Goal: Information Seeking & Learning: Find specific fact

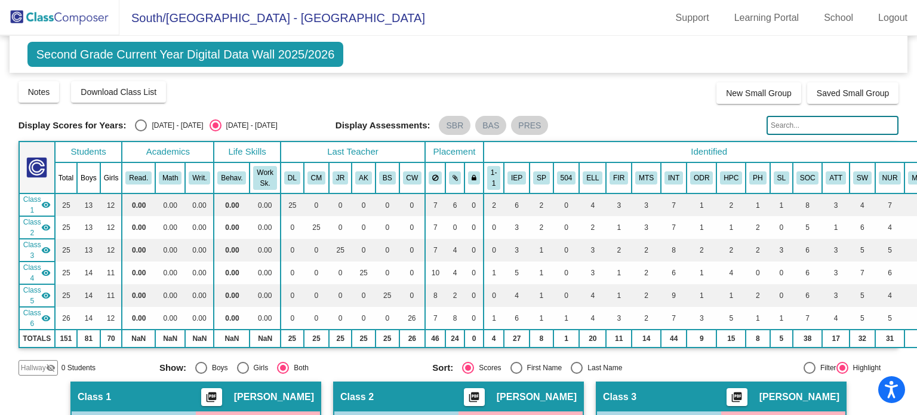
click at [785, 126] on input "text" at bounding box center [833, 125] width 132 height 19
click at [804, 128] on input "[PERSON_NAME]" at bounding box center [833, 125] width 132 height 19
type input "p"
click at [908, 88] on mat-sidenav-content "Second Grade Current Year Digital Data Wall 2025/2026 Add, Move, or Retain Stud…" at bounding box center [458, 225] width 917 height 379
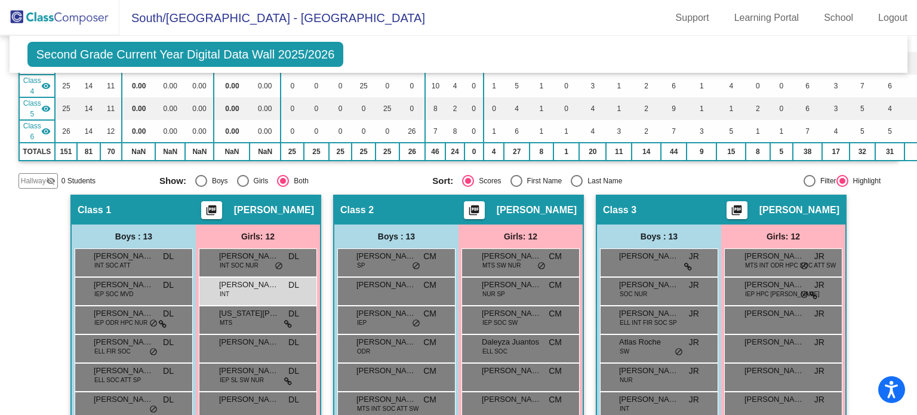
scroll to position [200, 0]
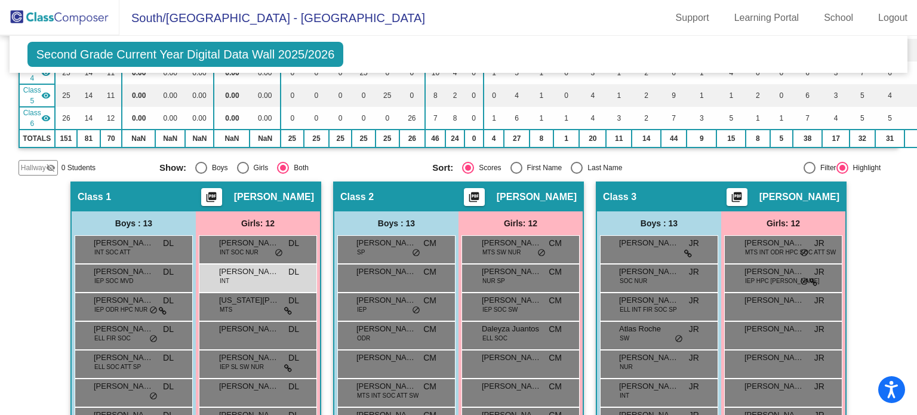
drag, startPoint x: 914, startPoint y: 159, endPoint x: 863, endPoint y: 350, distance: 198.4
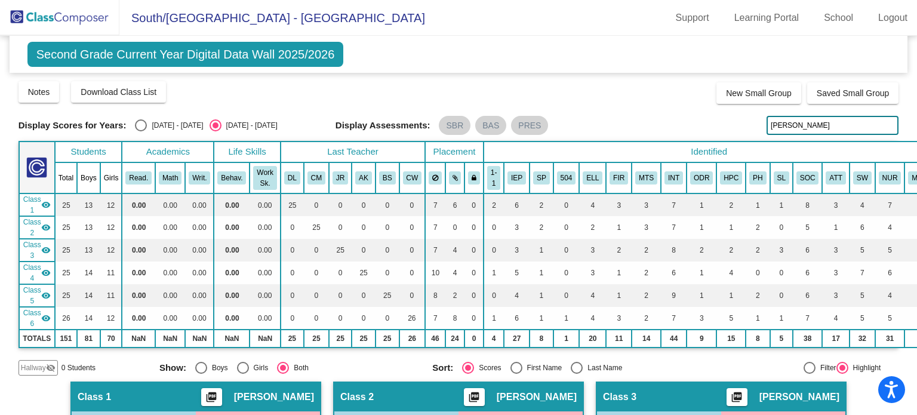
drag, startPoint x: 805, startPoint y: 127, endPoint x: 764, endPoint y: 119, distance: 41.9
drag, startPoint x: 764, startPoint y: 119, endPoint x: 741, endPoint y: 111, distance: 24.0
click at [741, 111] on div "Display Scores for Years: [DATE] - [DATE] [DATE] - [DATE] Grade/Archive Student…" at bounding box center [459, 228] width 881 height 296
click at [791, 119] on input "[PERSON_NAME]" at bounding box center [833, 125] width 132 height 19
drag, startPoint x: 912, startPoint y: 134, endPoint x: 619, endPoint y: 103, distance: 294.8
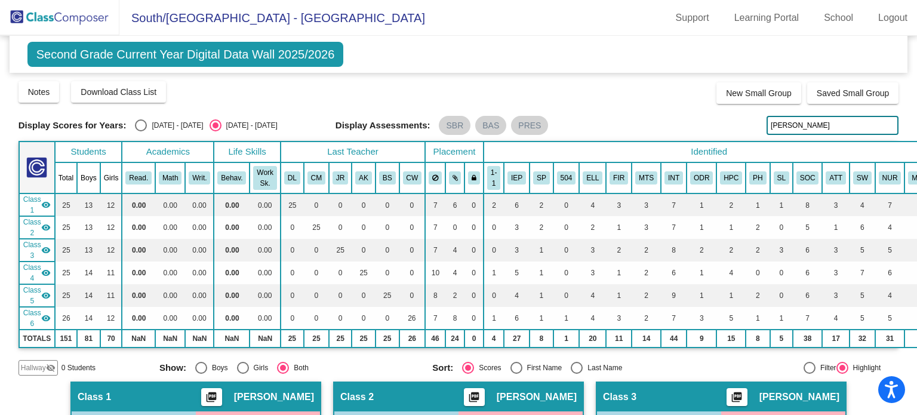
click at [619, 103] on div "Notes Download Class List Import Students New Small Group Saved Small Group" at bounding box center [459, 92] width 881 height 24
drag, startPoint x: 791, startPoint y: 125, endPoint x: 730, endPoint y: 120, distance: 61.1
click at [730, 120] on div "Display Scores for Years: [DATE] - [DATE] [DATE] - [DATE] Display Assessments: …" at bounding box center [459, 125] width 881 height 19
type input "c"
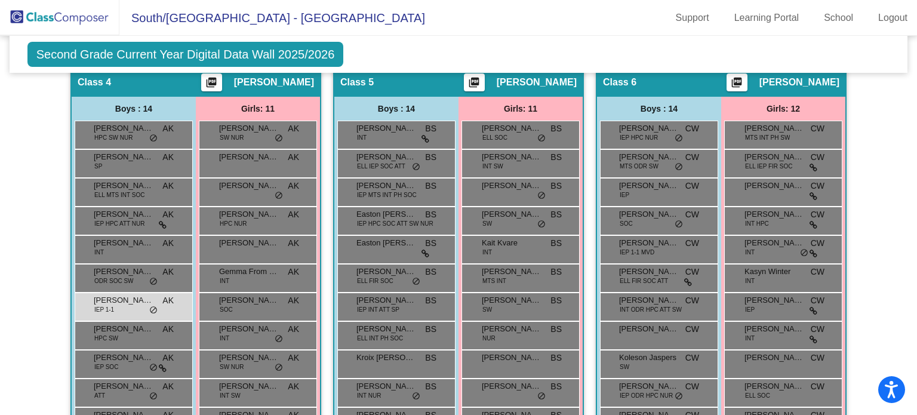
scroll to position [752, 0]
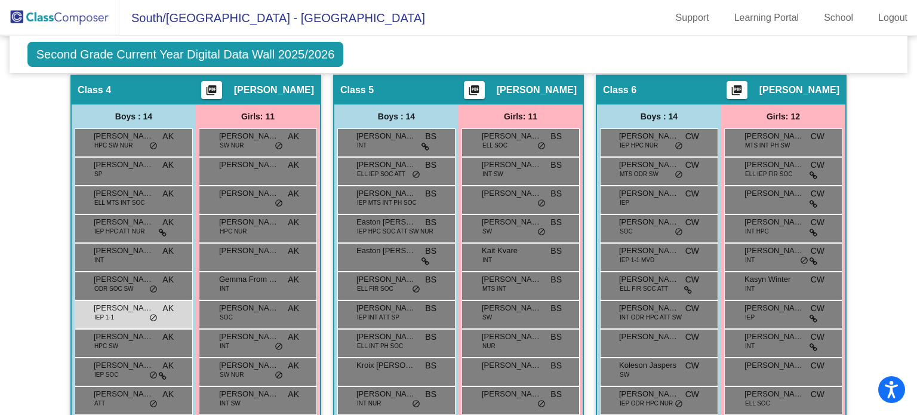
click at [281, 90] on span "[PERSON_NAME]" at bounding box center [274, 90] width 80 height 12
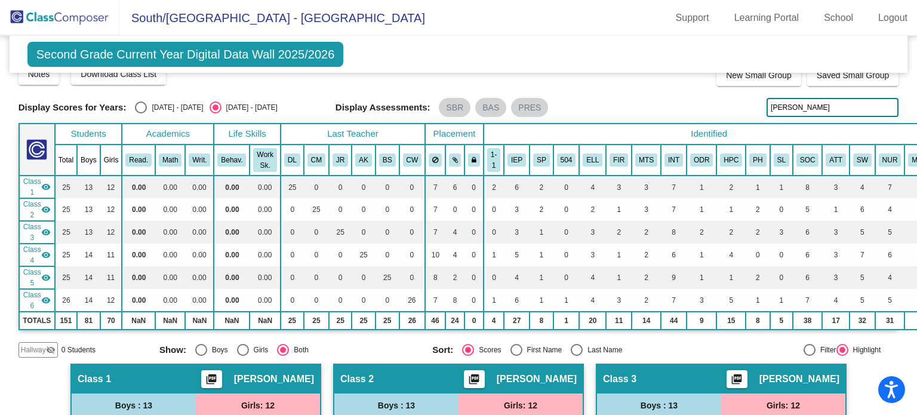
scroll to position [0, 0]
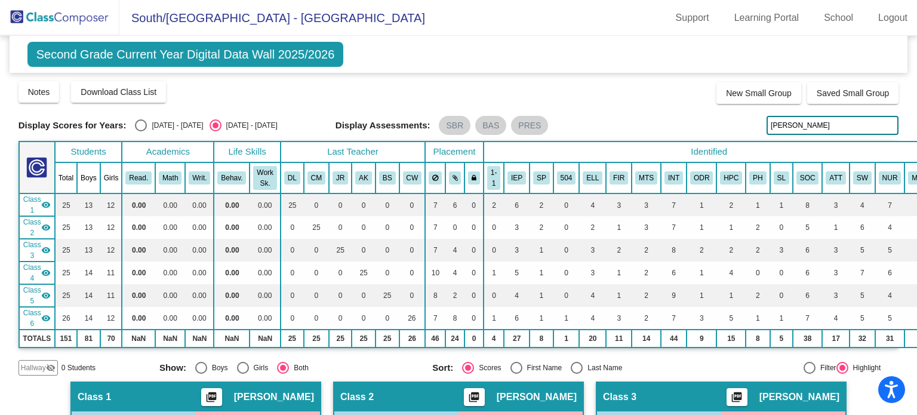
drag, startPoint x: 799, startPoint y: 124, endPoint x: 733, endPoint y: 110, distance: 67.8
click at [733, 110] on div "Display Scores for Years: [DATE] - [DATE] [DATE] - [DATE] Grade/Archive Student…" at bounding box center [459, 228] width 881 height 296
type input "l"
drag, startPoint x: 802, startPoint y: 117, endPoint x: 709, endPoint y: 115, distance: 93.8
click at [709, 115] on div "Display Scores for Years: [DATE] - [DATE] [DATE] - [DATE] Grade/Archive Student…" at bounding box center [459, 228] width 881 height 296
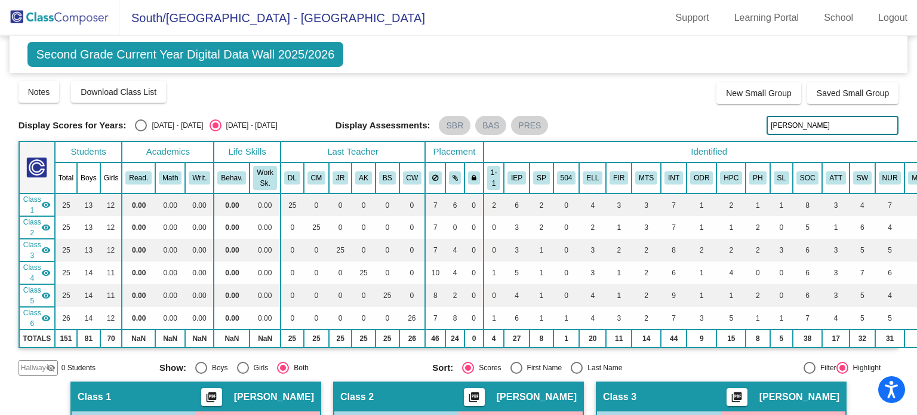
click at [709, 115] on div "Display Scores for Years: [DATE] - [DATE] [DATE] - [DATE] Grade/Archive Student…" at bounding box center [459, 228] width 881 height 296
drag, startPoint x: 805, startPoint y: 130, endPoint x: 729, endPoint y: 128, distance: 76.4
click at [729, 128] on div "Display Scores for Years: [DATE] - [DATE] [DATE] - [DATE] Display Assessments: …" at bounding box center [459, 125] width 881 height 19
click at [780, 116] on input "[PERSON_NAME]" at bounding box center [833, 125] width 132 height 19
drag, startPoint x: 808, startPoint y: 125, endPoint x: 751, endPoint y: 122, distance: 57.4
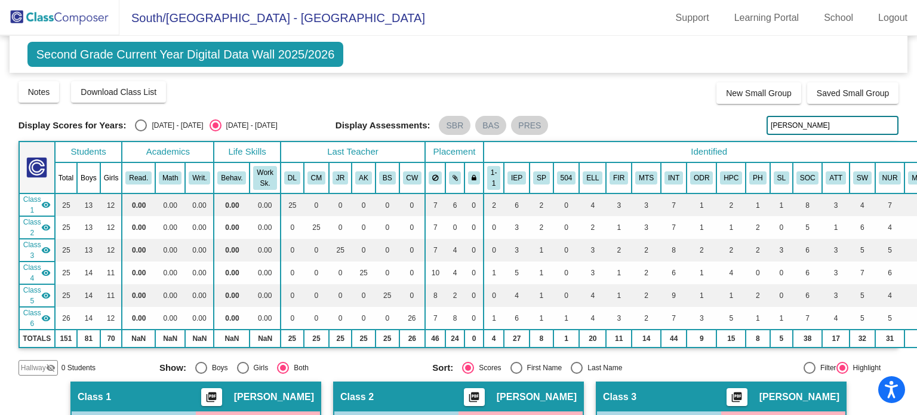
click at [751, 122] on div "Display Scores for Years: [DATE] - [DATE] [DATE] - [DATE] Display Assessments: …" at bounding box center [459, 125] width 881 height 19
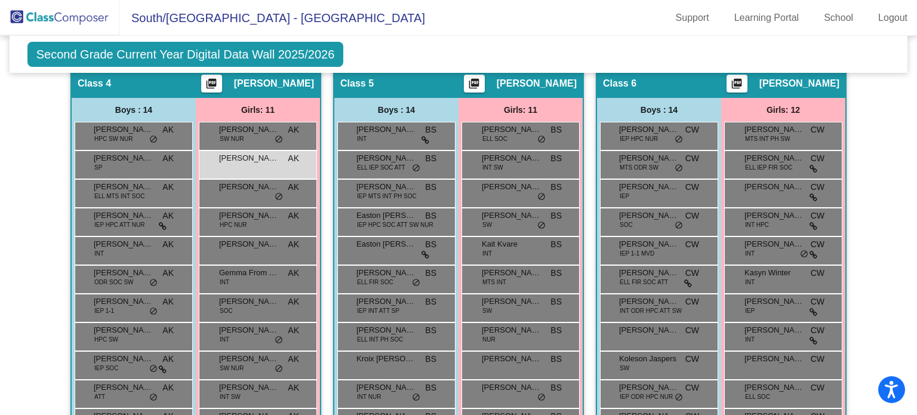
scroll to position [707, 0]
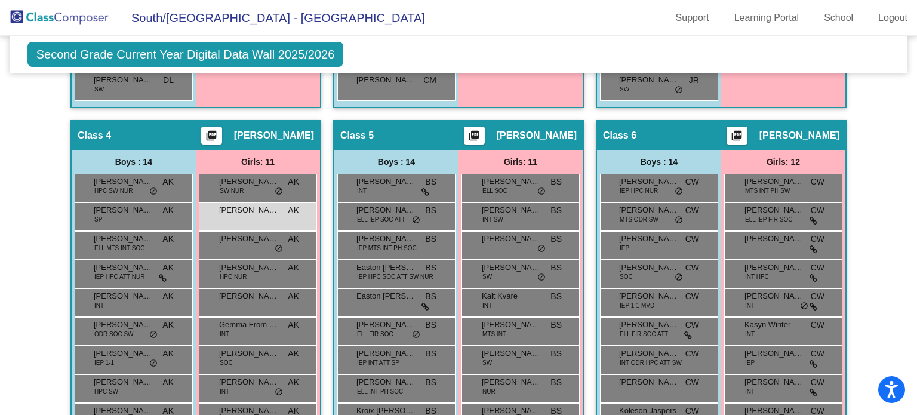
click at [900, 299] on mat-sidenav-content "Second Grade Current Year Digital Data Wall 2025/2026 Add, Move, or Retain Stud…" at bounding box center [458, 225] width 917 height 379
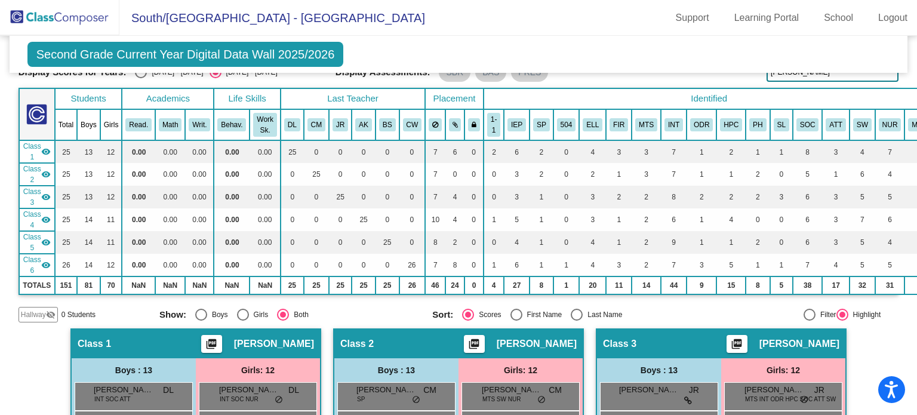
scroll to position [0, 0]
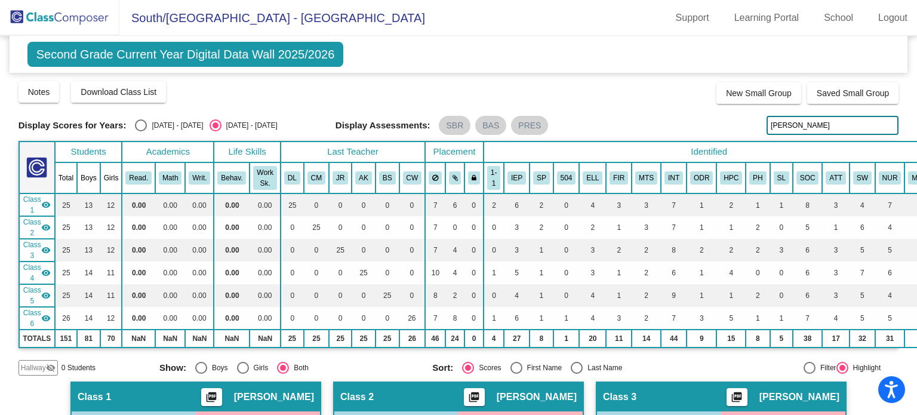
drag, startPoint x: 807, startPoint y: 122, endPoint x: 695, endPoint y: 106, distance: 112.7
click at [695, 106] on div "Display Scores for Years: [DATE] - [DATE] [DATE] - [DATE] Grade/Archive Student…" at bounding box center [459, 228] width 881 height 296
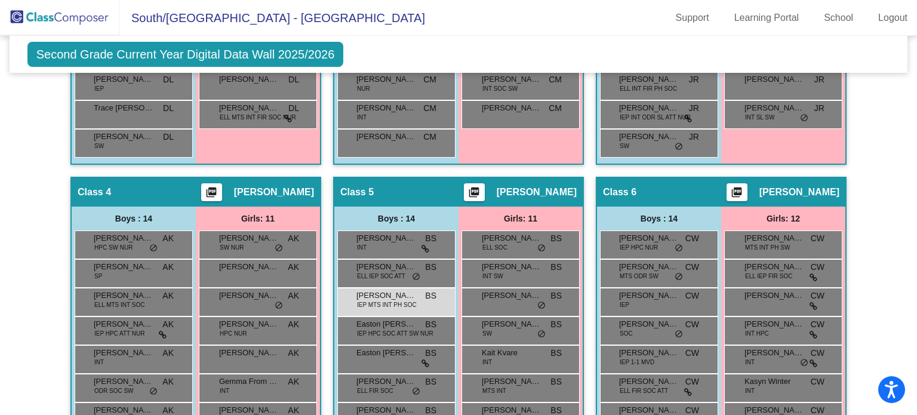
scroll to position [709, 0]
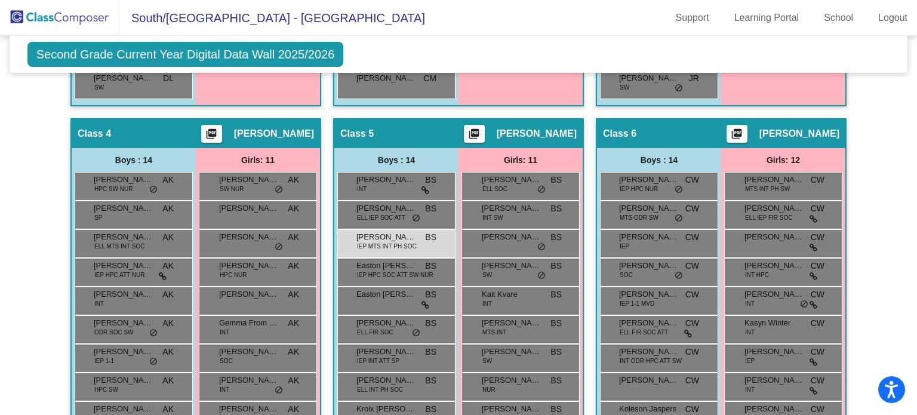
drag, startPoint x: 916, startPoint y: 343, endPoint x: 893, endPoint y: 147, distance: 197.2
drag, startPoint x: 916, startPoint y: 253, endPoint x: 878, endPoint y: 107, distance: 150.6
click at [878, 107] on div "Hallway - Hallway Class picture_as_pdf Add Student First Name Last Name Student…" at bounding box center [459, 132] width 881 height 919
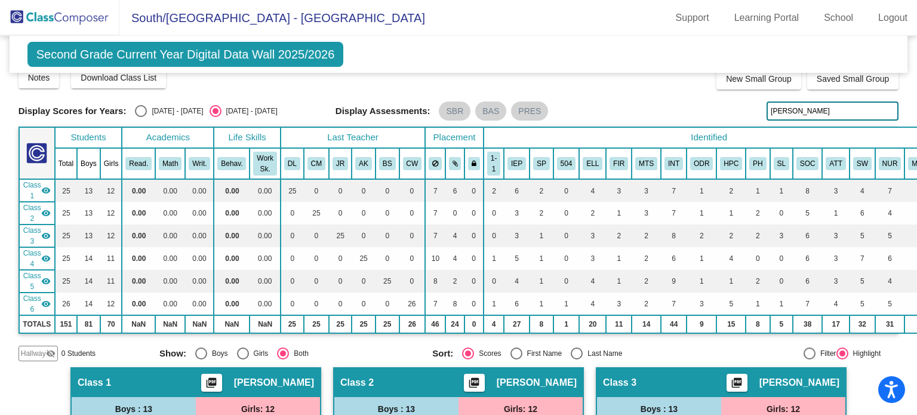
scroll to position [0, 0]
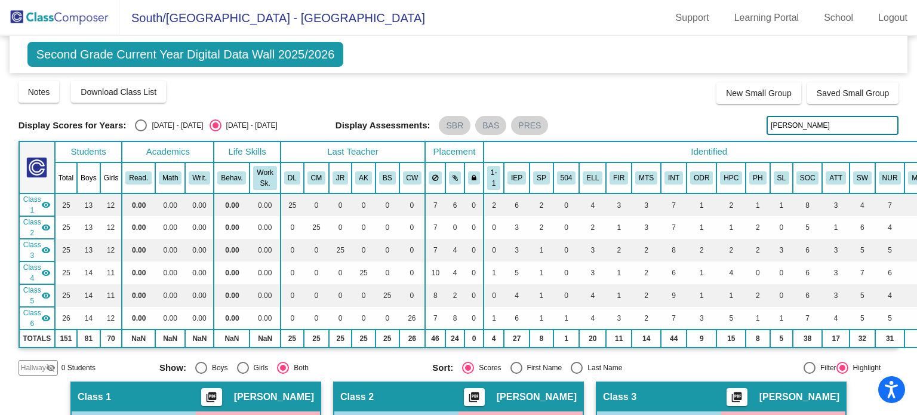
drag, startPoint x: 794, startPoint y: 119, endPoint x: 759, endPoint y: 127, distance: 35.5
drag, startPoint x: 759, startPoint y: 127, endPoint x: 799, endPoint y: 121, distance: 39.8
drag, startPoint x: 799, startPoint y: 121, endPoint x: 672, endPoint y: 97, distance: 128.9
drag, startPoint x: 672, startPoint y: 97, endPoint x: 583, endPoint y: 111, distance: 90.7
click at [583, 111] on div "Display Scores for Years: [DATE] - [DATE] [DATE] - [DATE] Grade/Archive Student…" at bounding box center [459, 228] width 881 height 296
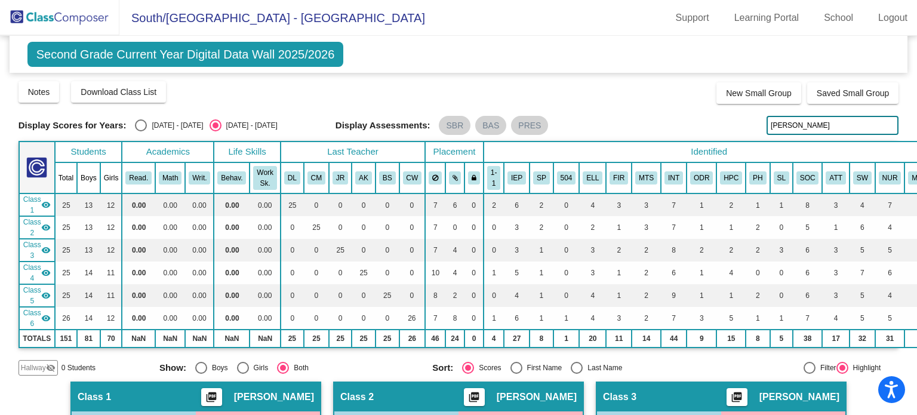
drag, startPoint x: 783, startPoint y: 128, endPoint x: 790, endPoint y: 115, distance: 15.2
click at [790, 121] on input "[PERSON_NAME]" at bounding box center [833, 125] width 132 height 19
type input "w"
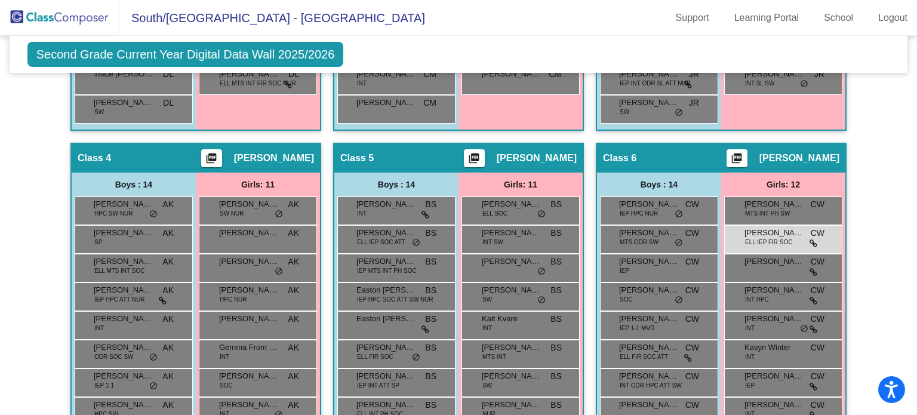
scroll to position [688, 0]
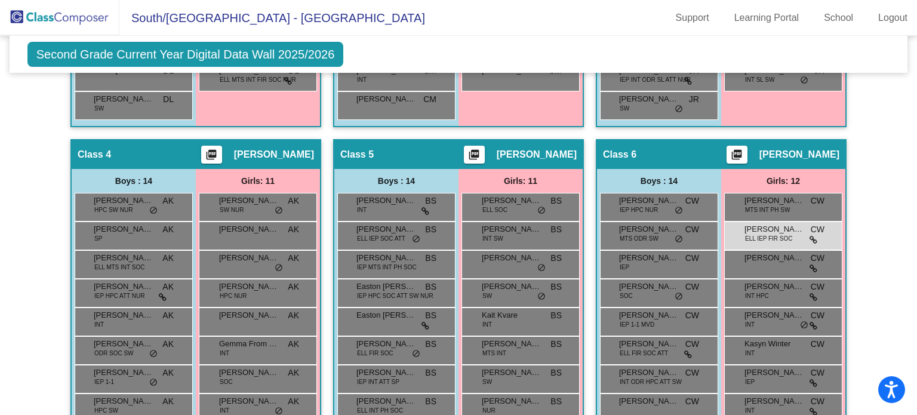
drag, startPoint x: 916, startPoint y: 342, endPoint x: 901, endPoint y: 250, distance: 92.6
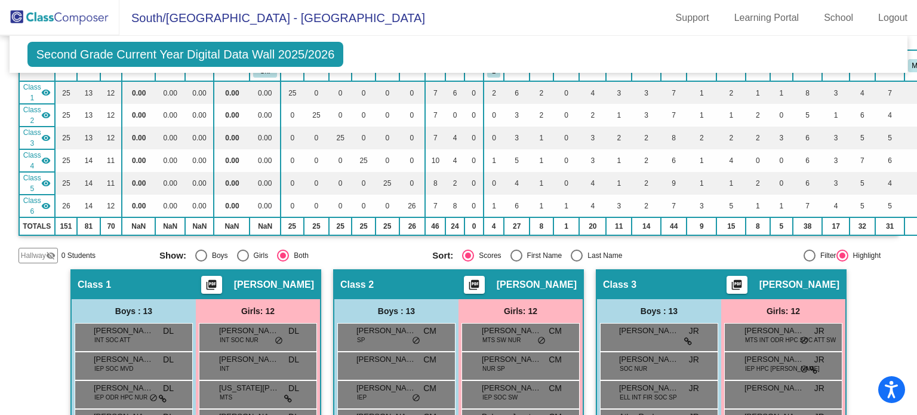
scroll to position [0, 0]
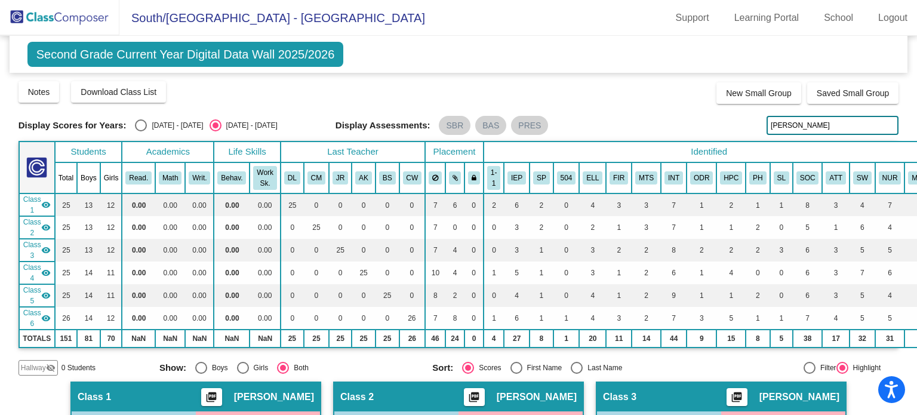
drag, startPoint x: 803, startPoint y: 127, endPoint x: 755, endPoint y: 127, distance: 47.8
click at [755, 127] on div "Display Scores for Years: [DATE] - [DATE] [DATE] - [DATE] Display Assessments: …" at bounding box center [459, 125] width 881 height 19
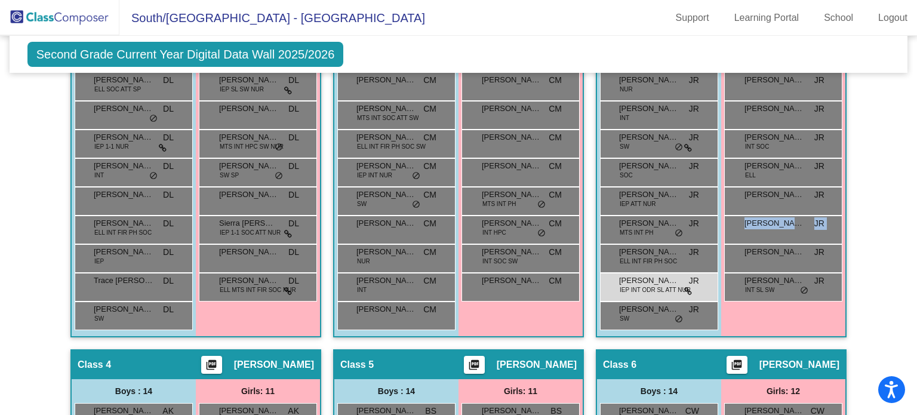
scroll to position [478, 8]
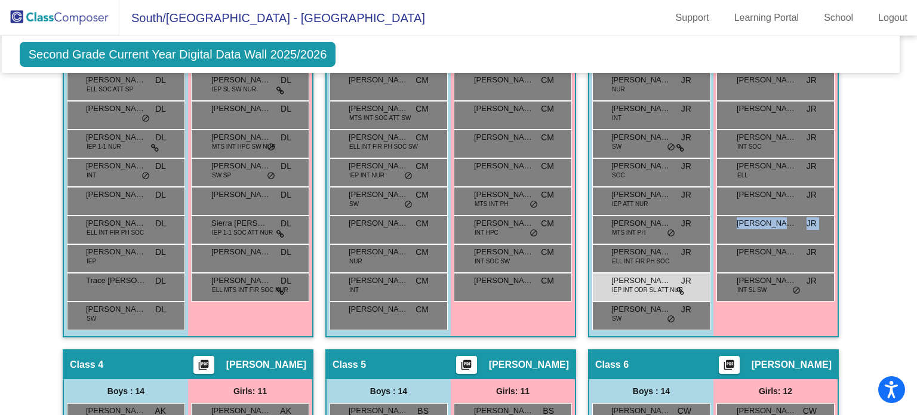
drag, startPoint x: 910, startPoint y: 265, endPoint x: 916, endPoint y: 214, distance: 51.1
click at [916, 214] on mat-sidenav-content "Second Grade Current Year Digital Data Wall 2025/2026 Add, Move, or Retain Stud…" at bounding box center [458, 225] width 917 height 379
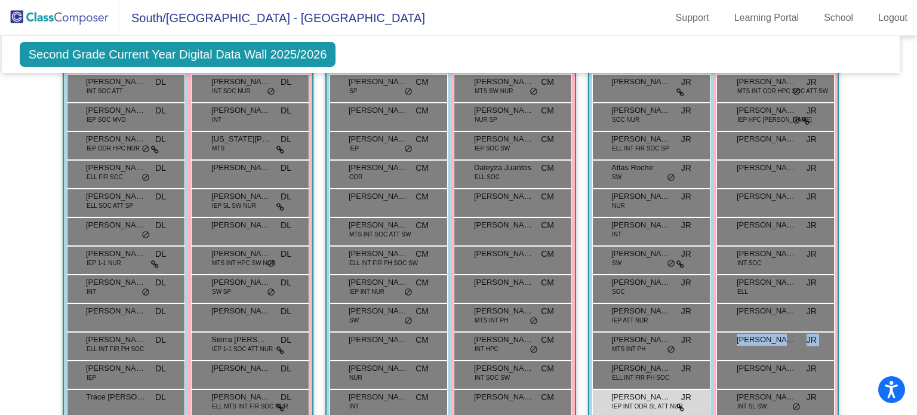
scroll to position [394, 8]
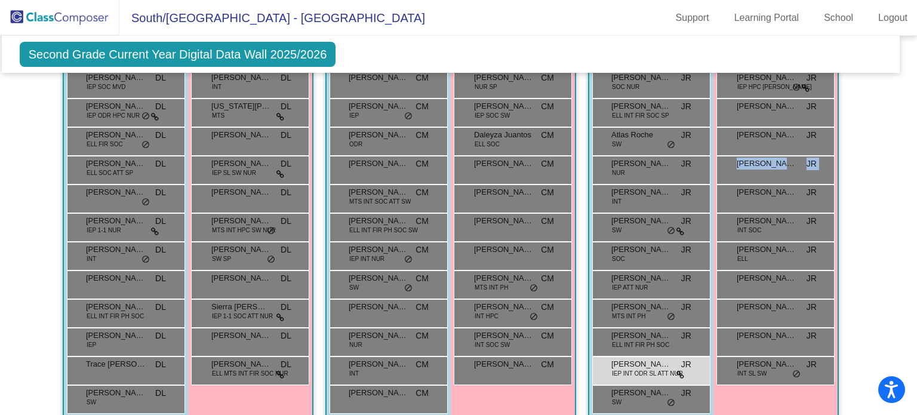
drag, startPoint x: 911, startPoint y: 199, endPoint x: 916, endPoint y: 161, distance: 38.1
click at [916, 161] on mat-sidenav-content "Second Grade Current Year Digital Data Wall 2025/2026 Add, Move, or Retain Stud…" at bounding box center [458, 225] width 917 height 379
click at [911, 183] on mat-sidenav-content "Second Grade Current Year Digital Data Wall 2025/2026 Add, Move, or Retain Stud…" at bounding box center [458, 225] width 917 height 379
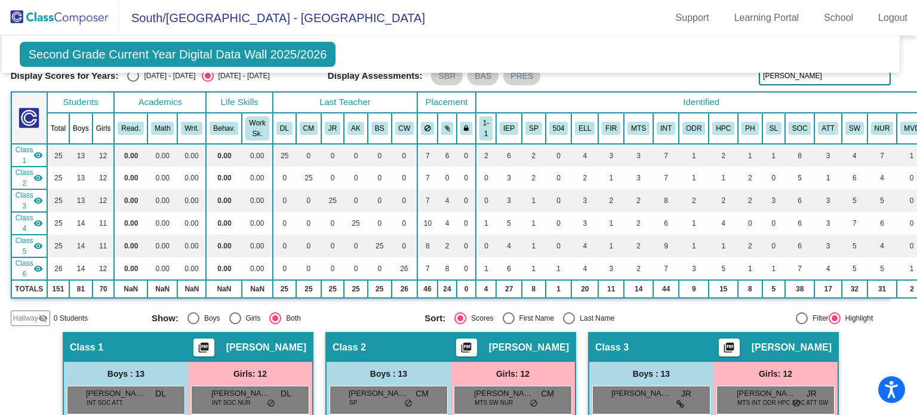
scroll to position [0, 8]
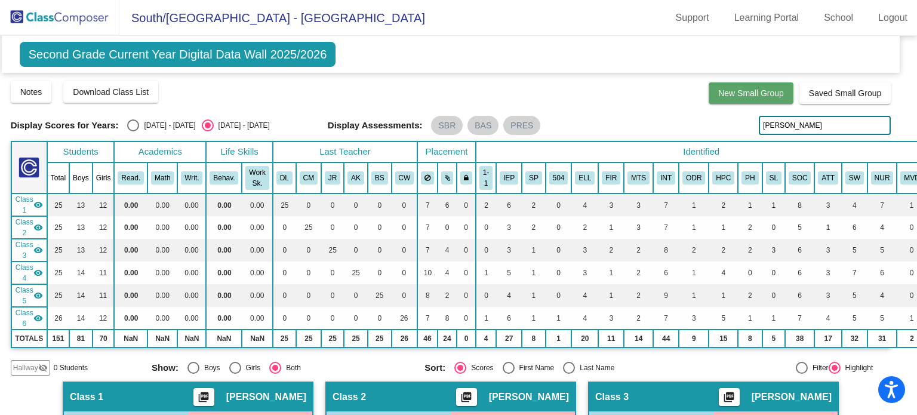
drag, startPoint x: 807, startPoint y: 120, endPoint x: 716, endPoint y: 100, distance: 93.0
click at [716, 100] on div "Display Scores for Years: [DATE] - [DATE] [DATE] - [DATE] Grade/Archive Student…" at bounding box center [451, 228] width 881 height 296
drag, startPoint x: 785, startPoint y: 128, endPoint x: 688, endPoint y: 155, distance: 100.4
click at [688, 155] on div "Display Scores for Years: [DATE] - [DATE] [DATE] - [DATE] Grade/Archive Student…" at bounding box center [451, 228] width 881 height 296
type input "[PERSON_NAME]"
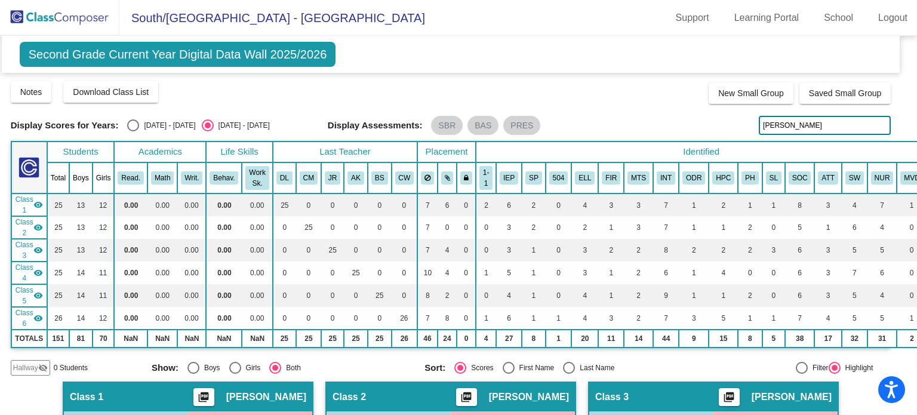
drag, startPoint x: 799, startPoint y: 119, endPoint x: 730, endPoint y: 128, distance: 69.3
click at [730, 128] on div "Display Scores for Years: [DATE] - [DATE] [DATE] - [DATE] Display Assessments: …" at bounding box center [451, 125] width 881 height 19
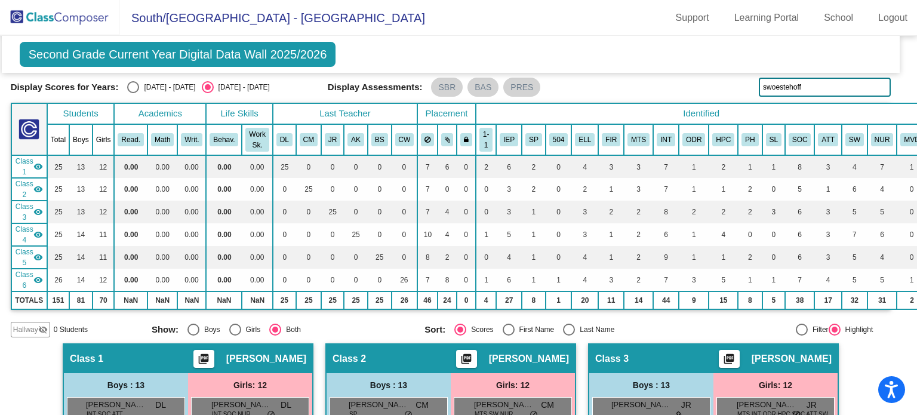
scroll to position [27, 8]
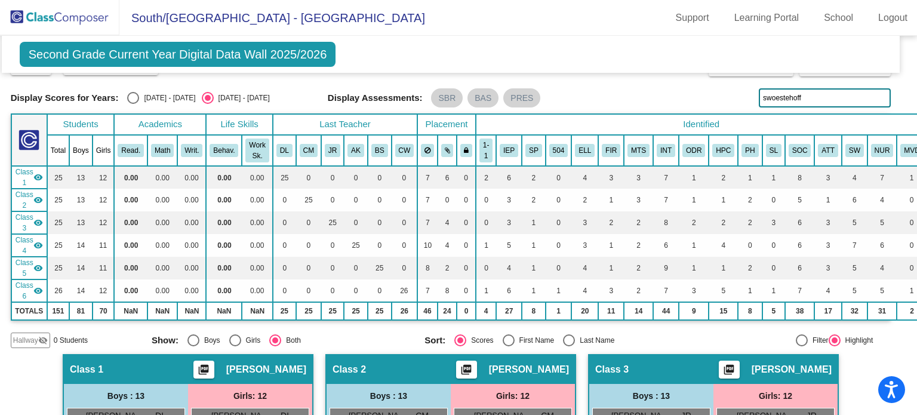
drag, startPoint x: 806, startPoint y: 96, endPoint x: 724, endPoint y: 107, distance: 83.2
click at [724, 107] on div "Display Scores for Years: [DATE] - [DATE] [DATE] - [DATE] Grade/Archive Student…" at bounding box center [451, 201] width 881 height 296
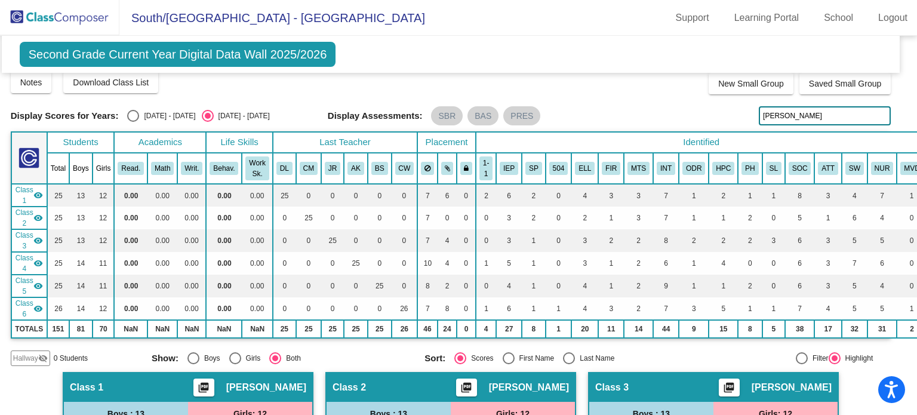
scroll to position [0, 8]
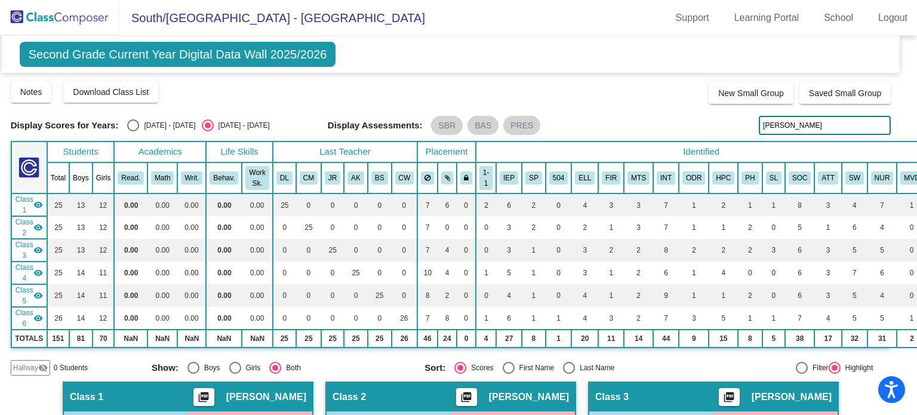
drag, startPoint x: 789, startPoint y: 125, endPoint x: 678, endPoint y: 140, distance: 112.1
click at [678, 140] on div "Display Scores for Years: [DATE] - [DATE] [DATE] - [DATE] Grade/Archive Student…" at bounding box center [451, 228] width 881 height 296
type input "easton"
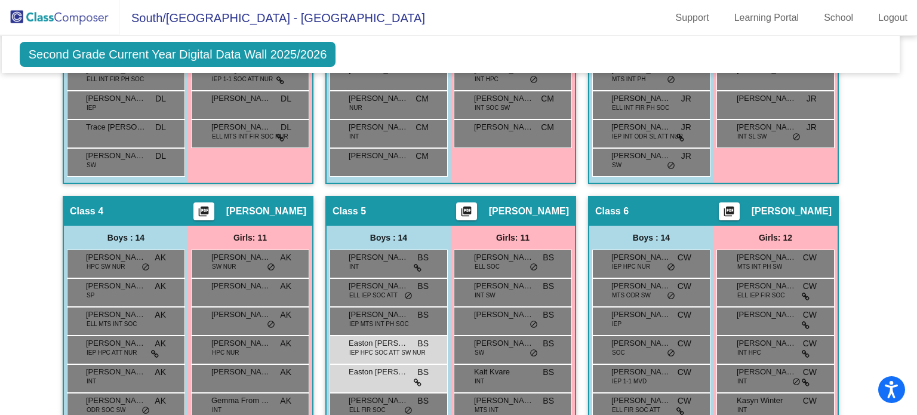
scroll to position [633, 8]
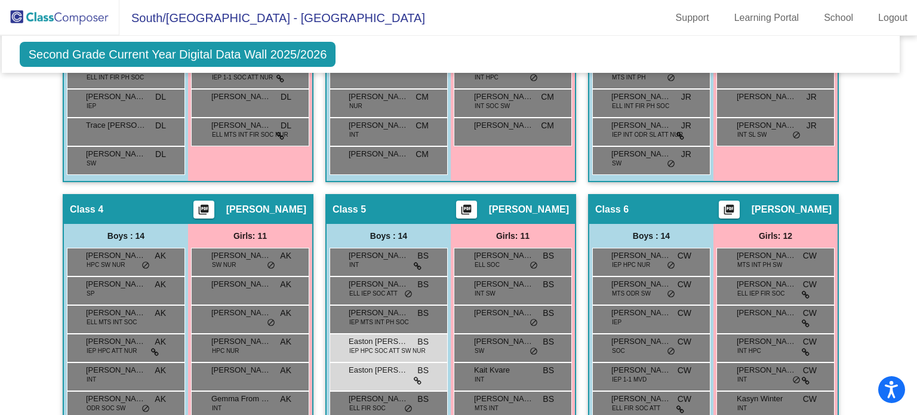
drag, startPoint x: 911, startPoint y: 297, endPoint x: 916, endPoint y: 347, distance: 50.5
drag, startPoint x: 916, startPoint y: 347, endPoint x: 842, endPoint y: 85, distance: 272.5
drag, startPoint x: 842, startPoint y: 85, endPoint x: 860, endPoint y: 103, distance: 26.2
click at [860, 103] on div "Hallway - Hallway Class picture_as_pdf Add Student First Name Last Name Student…" at bounding box center [451, 208] width 881 height 919
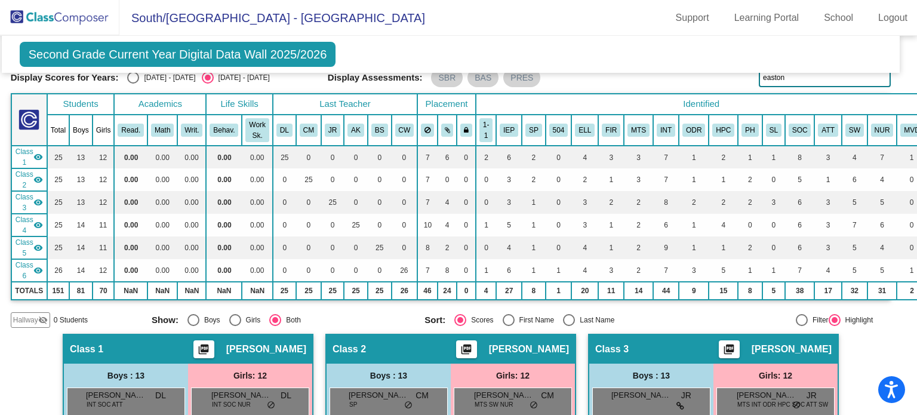
scroll to position [0, 8]
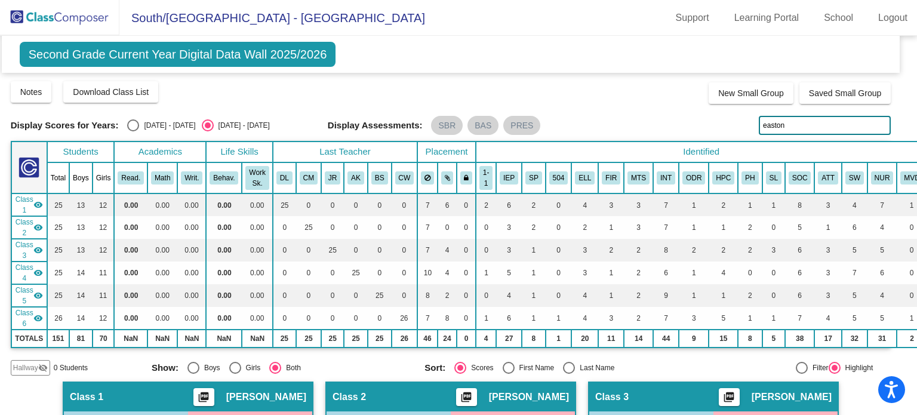
drag, startPoint x: 791, startPoint y: 124, endPoint x: 742, endPoint y: 121, distance: 48.4
drag, startPoint x: 742, startPoint y: 121, endPoint x: 793, endPoint y: 123, distance: 50.8
click at [793, 123] on input "easton" at bounding box center [825, 125] width 132 height 19
type input "c"
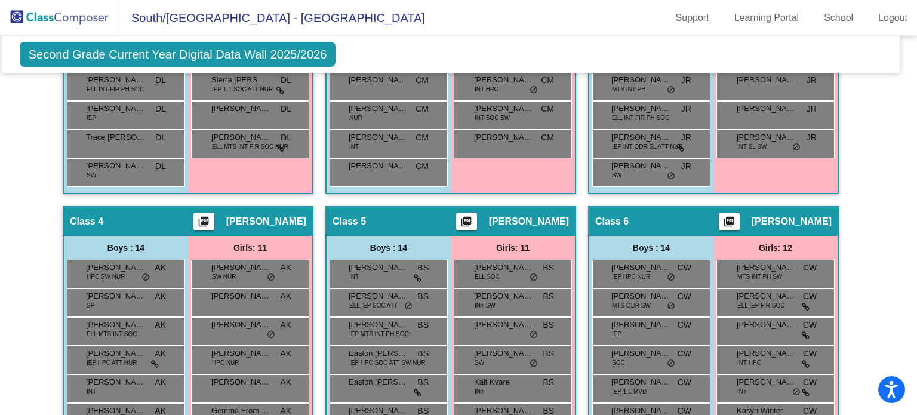
scroll to position [639, 8]
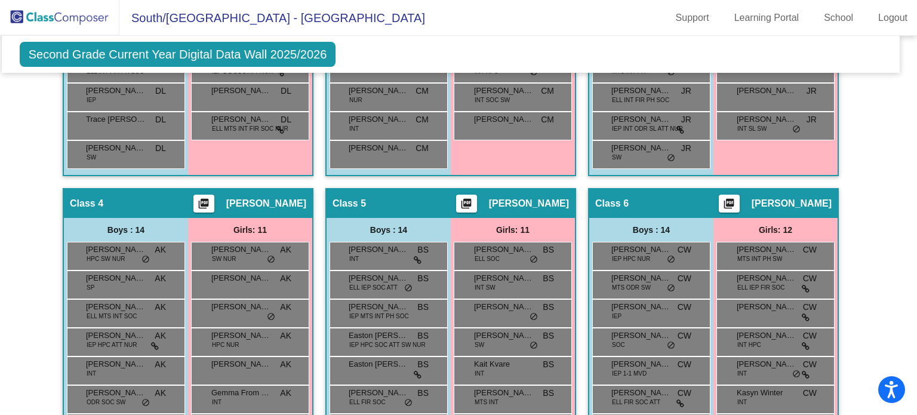
drag, startPoint x: 915, startPoint y: 299, endPoint x: 893, endPoint y: 132, distance: 168.0
click at [893, 132] on mat-sidenav-content "Second Grade Current Year Digital Data Wall 2025/2026 Add, Move, or Retain Stud…" at bounding box center [458, 225] width 917 height 379
drag, startPoint x: 915, startPoint y: 247, endPoint x: 886, endPoint y: 337, distance: 94.6
click at [886, 337] on mat-sidenav-content "Second Grade Current Year Digital Data Wall 2025/2026 Add, Move, or Retain Stud…" at bounding box center [458, 225] width 917 height 379
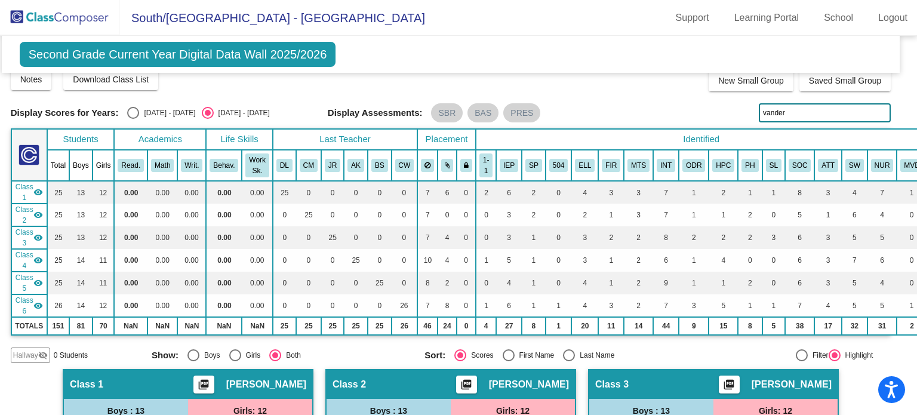
scroll to position [0, 8]
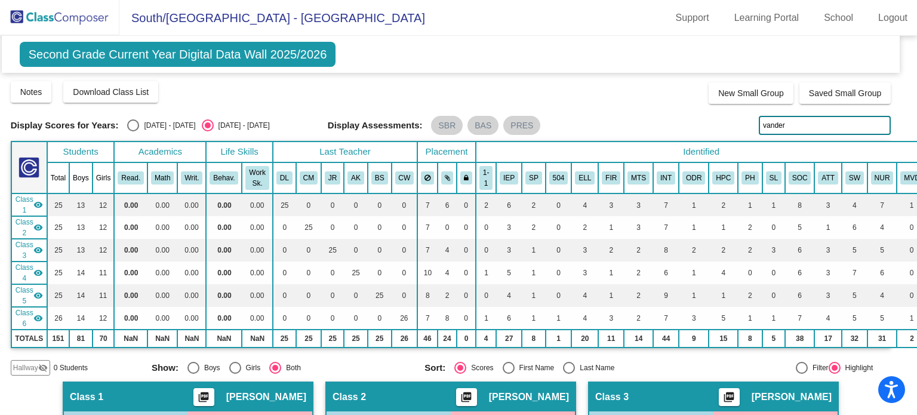
drag, startPoint x: 803, startPoint y: 124, endPoint x: 730, endPoint y: 128, distance: 73.0
click at [730, 128] on div "Display Scores for Years: [DATE] - [DATE] [DATE] - [DATE] Display Assessments: …" at bounding box center [451, 125] width 881 height 19
drag, startPoint x: 783, startPoint y: 128, endPoint x: 722, endPoint y: 140, distance: 62.1
click at [722, 140] on div "Display Scores for Years: [DATE] - [DATE] [DATE] - [DATE] Grade/Archive Student…" at bounding box center [451, 228] width 881 height 296
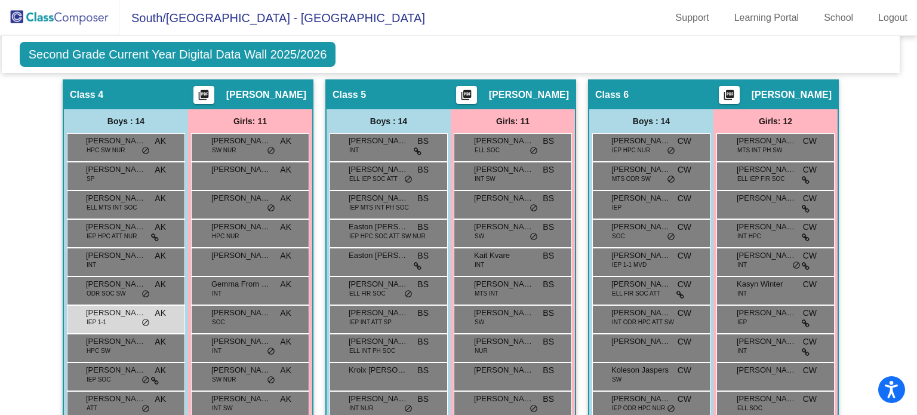
scroll to position [749, 8]
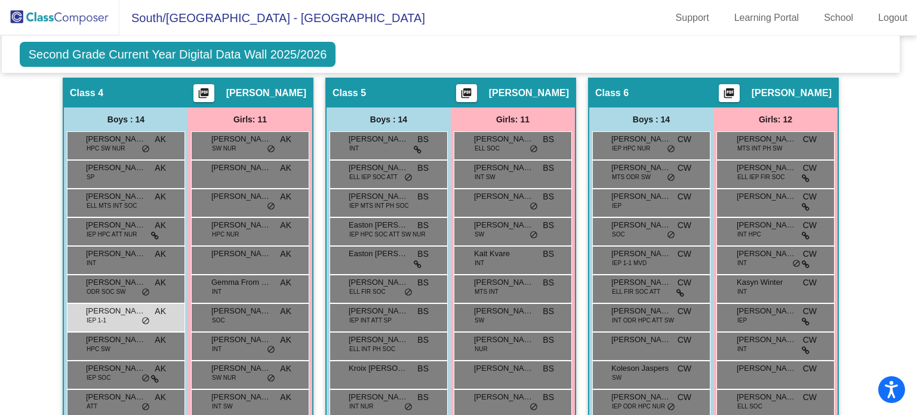
click at [911, 331] on mat-sidenav-content "Second Grade Current Year Digital Data Wall 2025/2026 Add, Move, or Retain Stud…" at bounding box center [458, 225] width 917 height 379
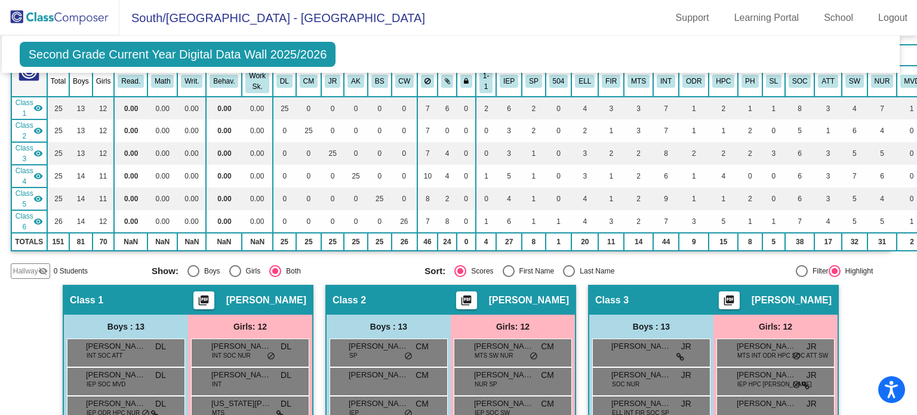
scroll to position [0, 8]
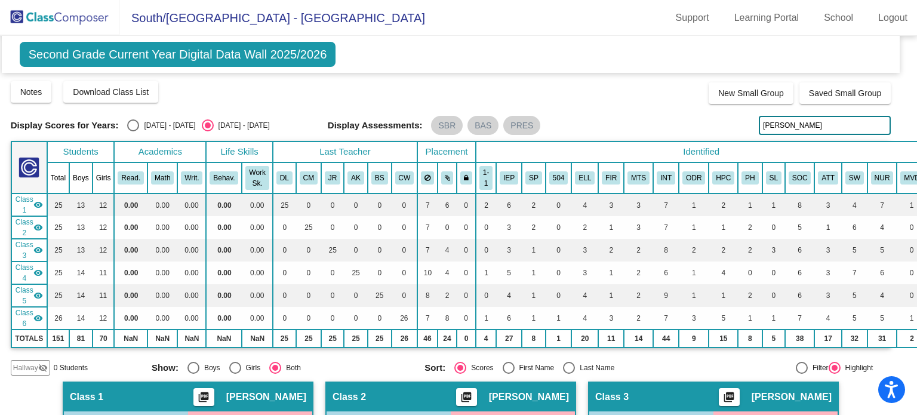
drag, startPoint x: 779, startPoint y: 121, endPoint x: 730, endPoint y: 118, distance: 49.1
click at [730, 118] on div "Display Scores for Years: [DATE] - [DATE] [DATE] - [DATE] Display Assessments: …" at bounding box center [451, 125] width 881 height 19
click at [794, 119] on input "jaden" at bounding box center [825, 125] width 132 height 19
type input "j"
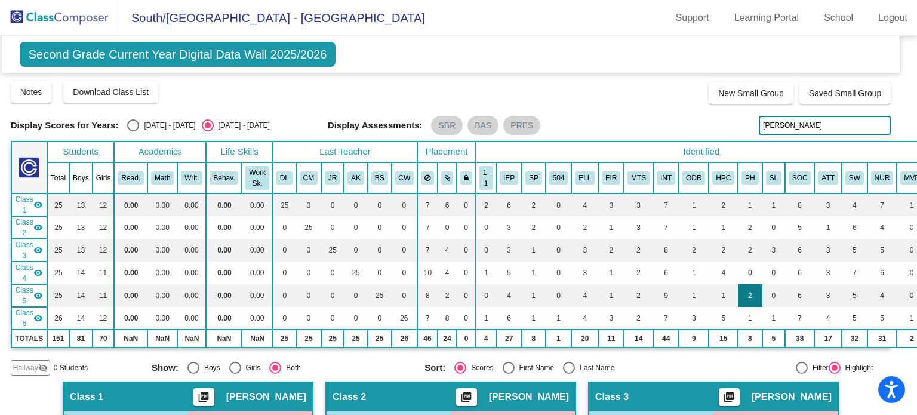
type input "[PERSON_NAME]"
